Goal: Information Seeking & Learning: Check status

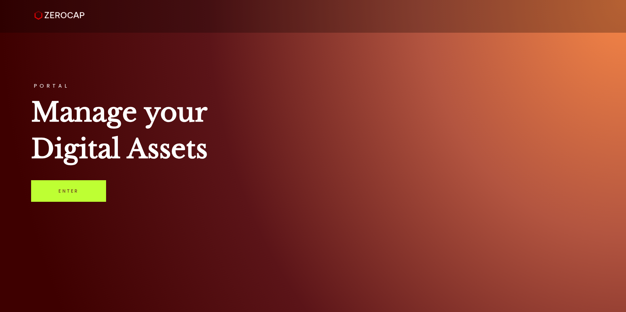
click at [75, 188] on link "Enter" at bounding box center [68, 191] width 75 height 22
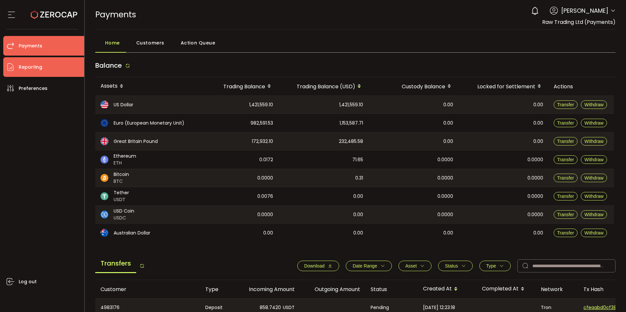
click at [53, 69] on li "Reporting" at bounding box center [43, 67] width 81 height 20
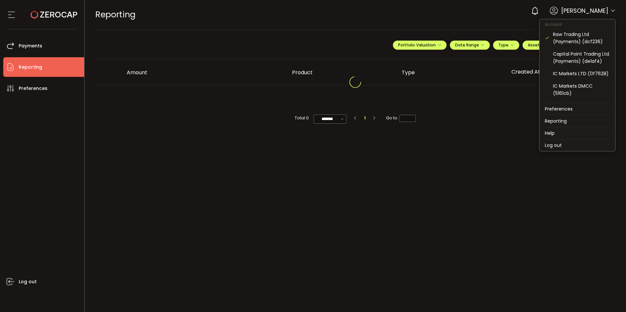
click at [614, 12] on icon at bounding box center [612, 10] width 5 height 5
click at [566, 94] on div "IC Markets DMCC (5161cb)" at bounding box center [581, 89] width 57 height 14
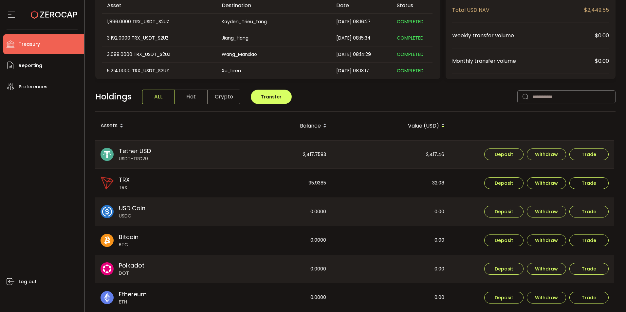
scroll to position [98, 0]
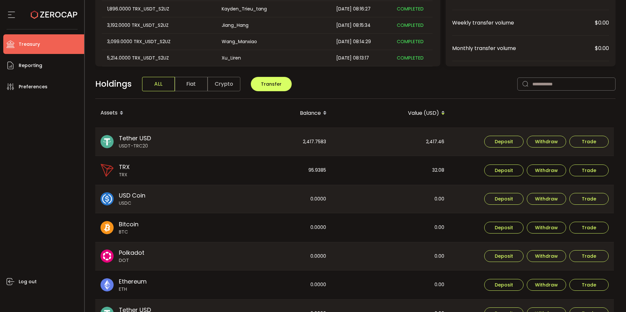
click at [320, 139] on div "2,417.7583" at bounding box center [272, 142] width 117 height 28
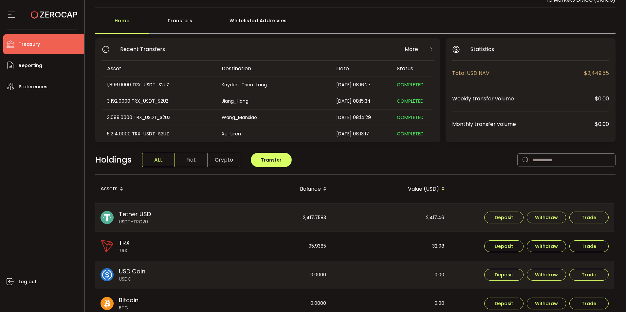
scroll to position [33, 0]
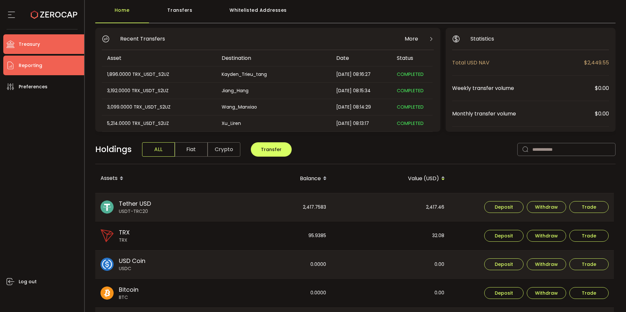
click at [38, 64] on span "Reporting" at bounding box center [31, 65] width 24 height 9
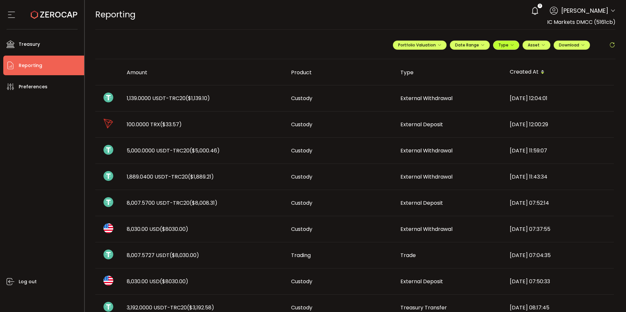
click at [510, 45] on icon "button" at bounding box center [512, 45] width 4 height 4
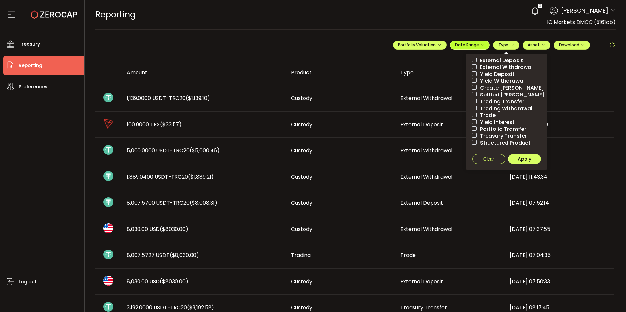
click at [474, 43] on span "Date Range" at bounding box center [469, 45] width 29 height 6
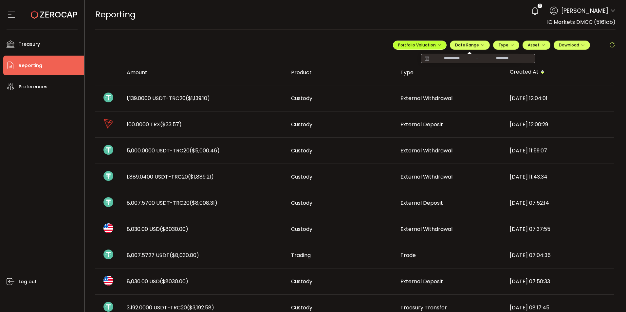
click at [433, 43] on span "Portfolio Valuation" at bounding box center [419, 45] width 43 height 6
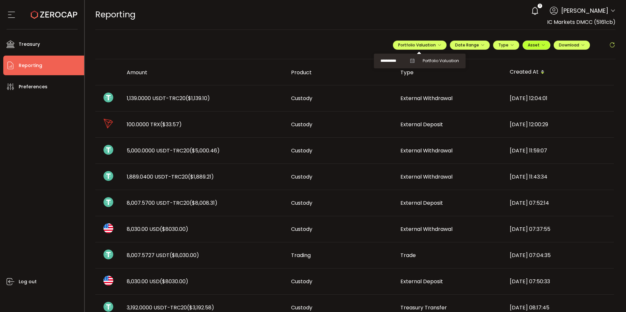
click at [537, 43] on span "Asset" at bounding box center [535, 45] width 17 height 6
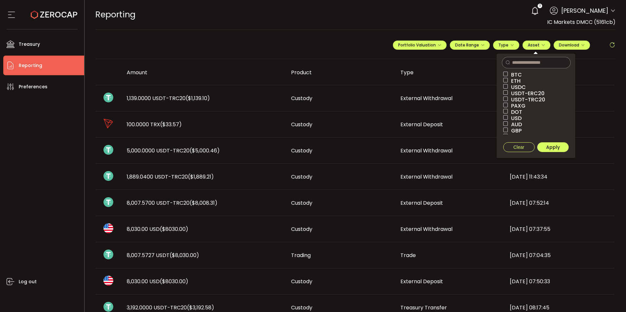
click at [535, 100] on span "USDT-TRC20" at bounding box center [526, 100] width 37 height 6
click at [517, 117] on span "USD" at bounding box center [515, 118] width 14 height 6
click at [557, 145] on span "Apply" at bounding box center [553, 147] width 14 height 7
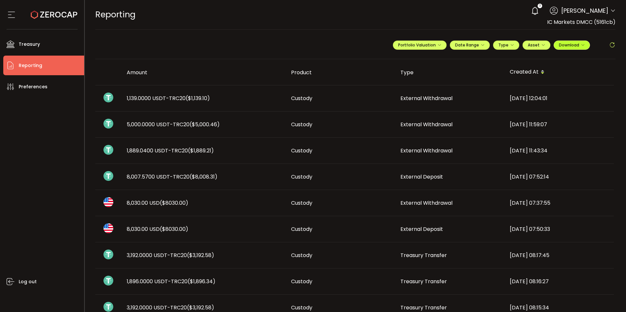
click at [574, 46] on span "Download" at bounding box center [572, 45] width 26 height 6
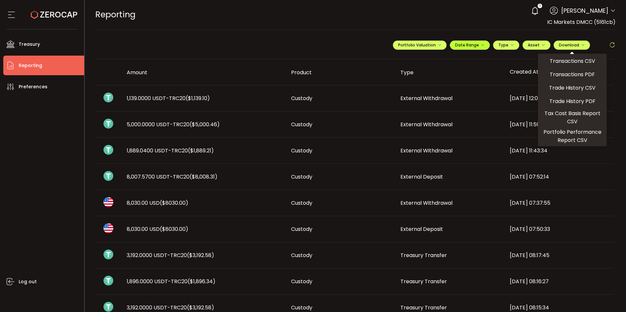
click at [480, 44] on icon "button" at bounding box center [482, 45] width 4 height 4
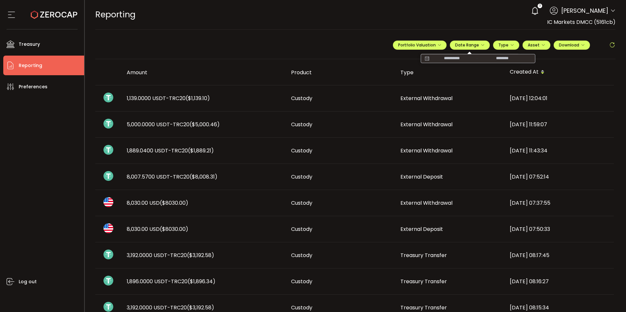
click at [436, 59] on input at bounding box center [452, 58] width 42 height 7
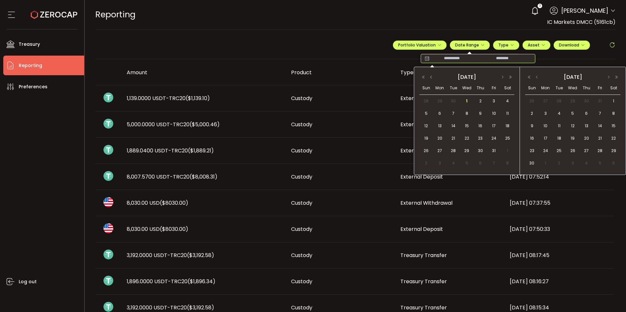
click at [428, 78] on button "button" at bounding box center [431, 77] width 8 height 5
click at [441, 100] on span "1" at bounding box center [440, 101] width 8 height 8
click at [538, 79] on button "button" at bounding box center [537, 77] width 8 height 5
click at [558, 101] on span "30" at bounding box center [559, 101] width 8 height 8
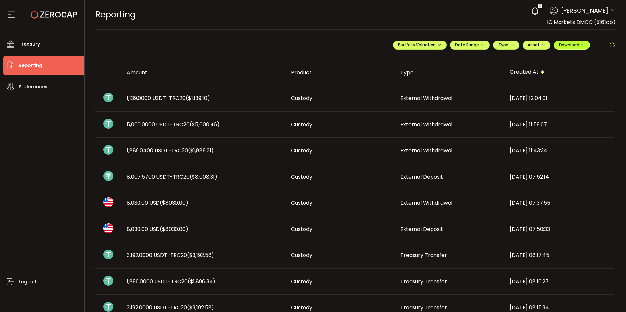
click at [581, 46] on icon "button" at bounding box center [583, 45] width 4 height 4
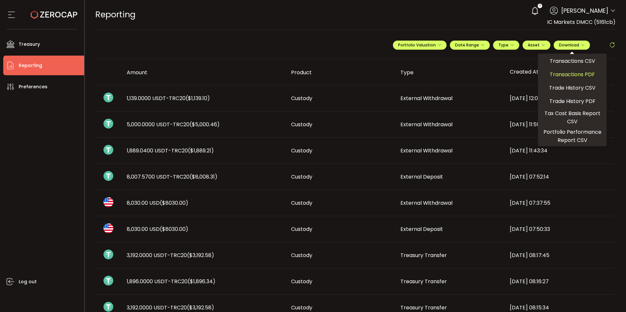
click at [575, 72] on span "Transactions PDF" at bounding box center [571, 74] width 45 height 8
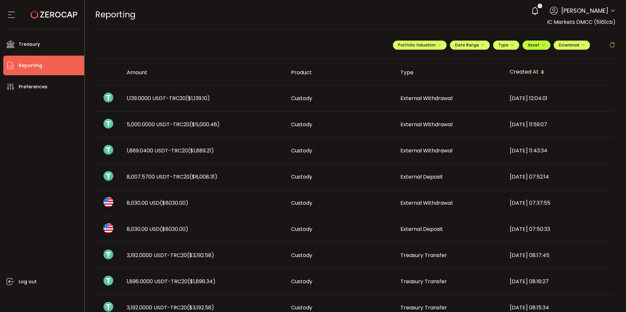
click at [529, 45] on span "Asset" at bounding box center [533, 45] width 12 height 6
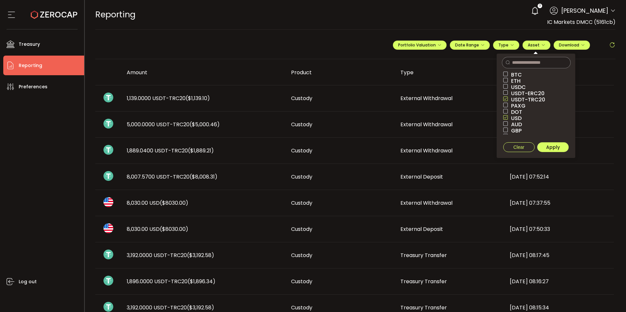
click at [508, 116] on span "USD" at bounding box center [515, 118] width 14 height 6
click at [552, 145] on span "Apply" at bounding box center [553, 147] width 14 height 7
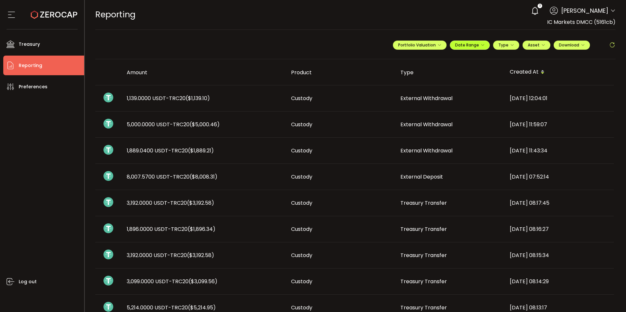
click at [465, 48] on button "Date Range" at bounding box center [470, 45] width 40 height 9
click at [583, 45] on button "Download" at bounding box center [571, 45] width 36 height 9
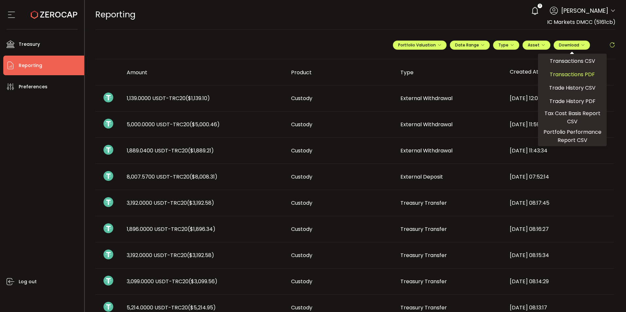
click at [572, 74] on span "Transactions PDF" at bounding box center [571, 74] width 45 height 8
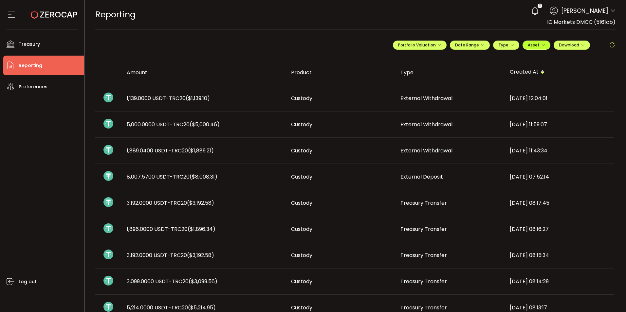
click at [537, 47] on span "Asset" at bounding box center [535, 45] width 17 height 6
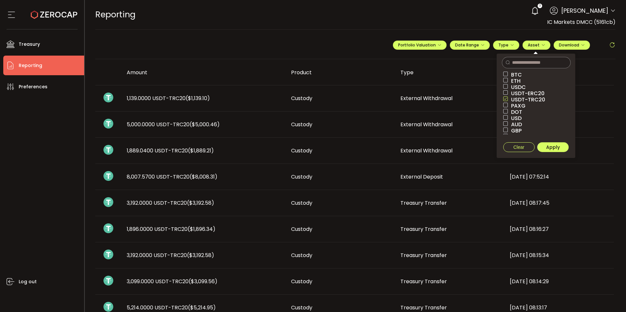
click at [516, 98] on span "USDT-TRC20" at bounding box center [526, 100] width 37 height 6
click at [513, 100] on span "USD" at bounding box center [515, 100] width 14 height 6
click at [549, 147] on span "Apply" at bounding box center [553, 147] width 14 height 7
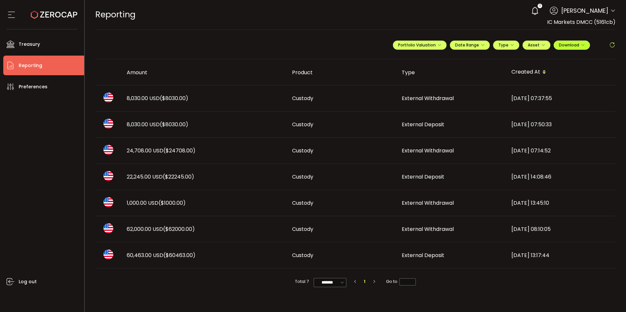
click at [577, 47] on span "Download" at bounding box center [572, 45] width 26 height 6
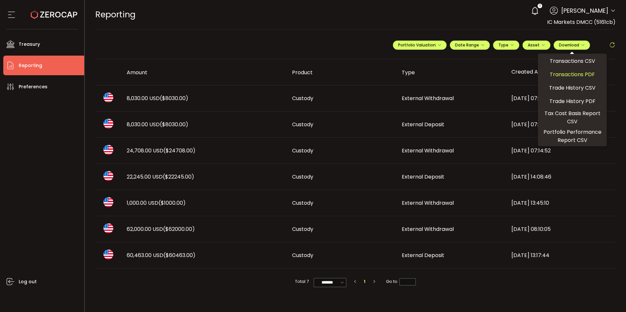
click at [573, 72] on span "Transactions PDF" at bounding box center [571, 74] width 45 height 8
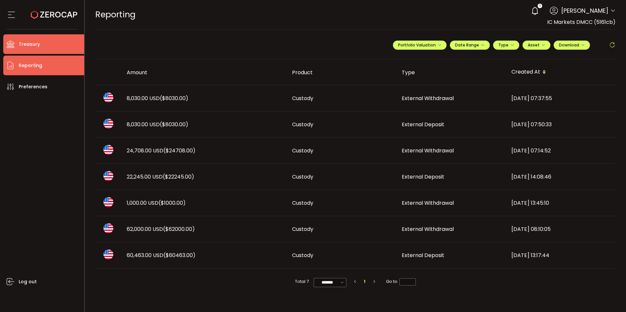
click at [22, 42] on span "Treasury" at bounding box center [29, 44] width 21 height 9
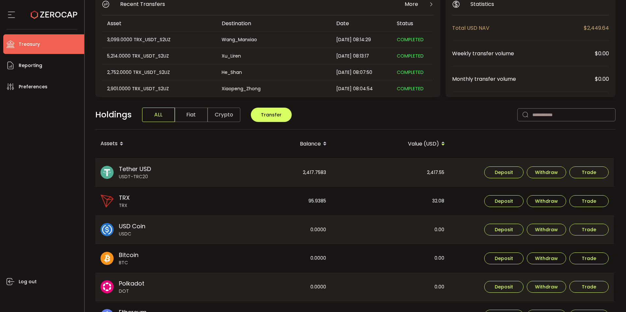
scroll to position [98, 0]
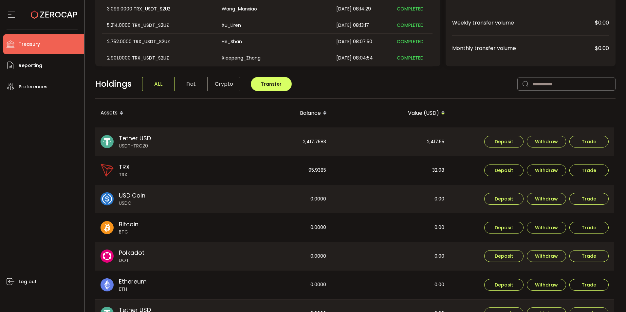
click at [116, 113] on div "Assets" at bounding box center [154, 113] width 118 height 11
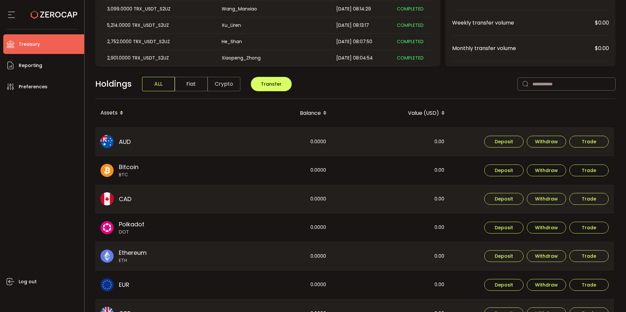
click at [121, 114] on icon at bounding box center [121, 114] width 3 height 3
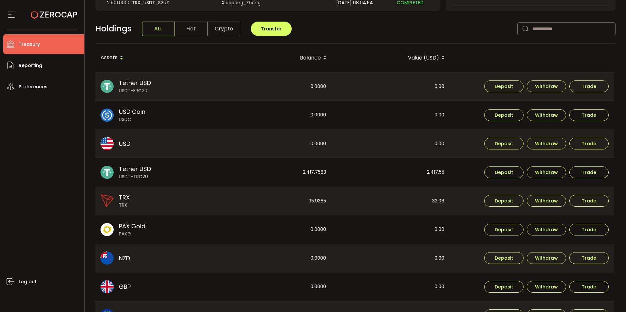
scroll to position [164, 0]
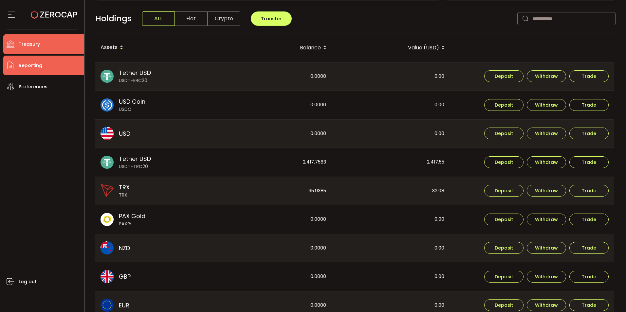
click at [38, 70] on span "Reporting" at bounding box center [31, 65] width 24 height 9
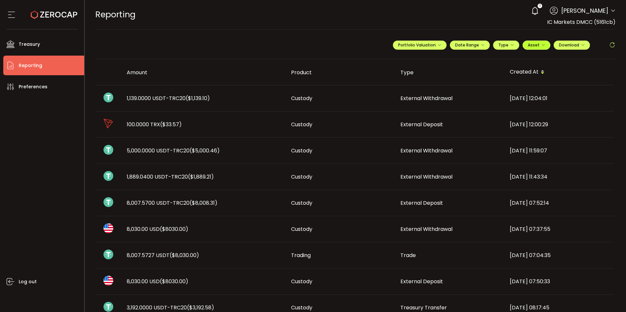
click at [537, 47] on span "Asset" at bounding box center [535, 45] width 17 height 6
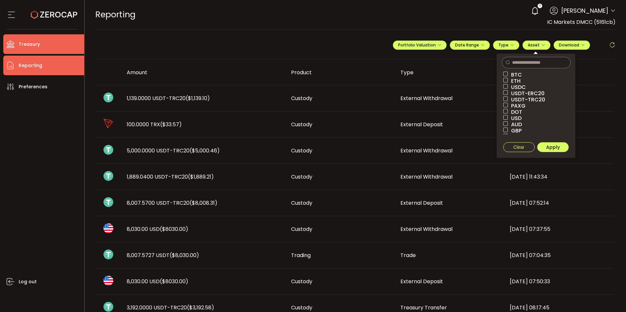
click at [29, 46] on span "Treasury" at bounding box center [29, 44] width 21 height 9
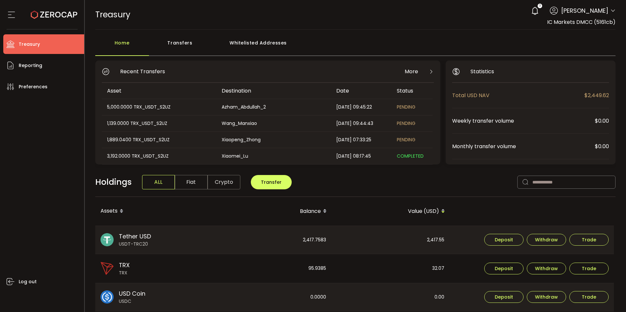
click at [433, 72] on div "Recent Transfers More Asset Destination Date Status 5,000.0000 TRX_USDT_S2UZ Az…" at bounding box center [267, 113] width 345 height 104
click at [430, 72] on icon at bounding box center [430, 71] width 5 height 5
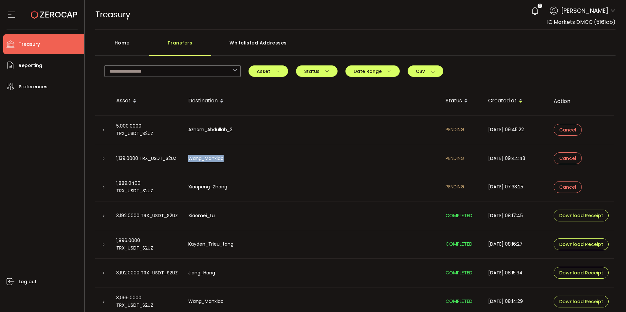
drag, startPoint x: 243, startPoint y: 162, endPoint x: 190, endPoint y: 160, distance: 53.0
click at [190, 160] on div "Wang_Manxiao" at bounding box center [311, 159] width 257 height 8
copy div "Wang_Manxiao"
click at [235, 184] on div "Xiaopeng_Zhong" at bounding box center [311, 187] width 257 height 8
drag, startPoint x: 216, startPoint y: 189, endPoint x: 188, endPoint y: 189, distance: 28.8
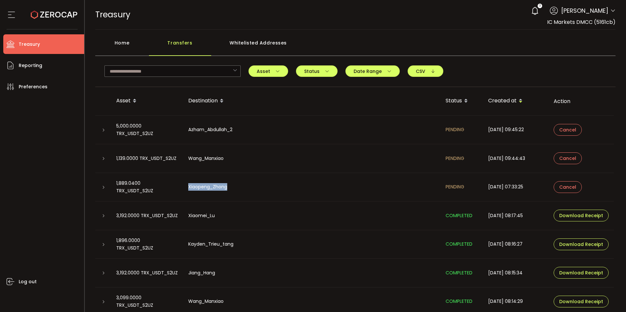
click at [188, 189] on div "Xiaopeng_Zhong" at bounding box center [311, 187] width 257 height 8
copy div "Xiaopeng_Zhong"
